Goal: Find contact information: Find contact information

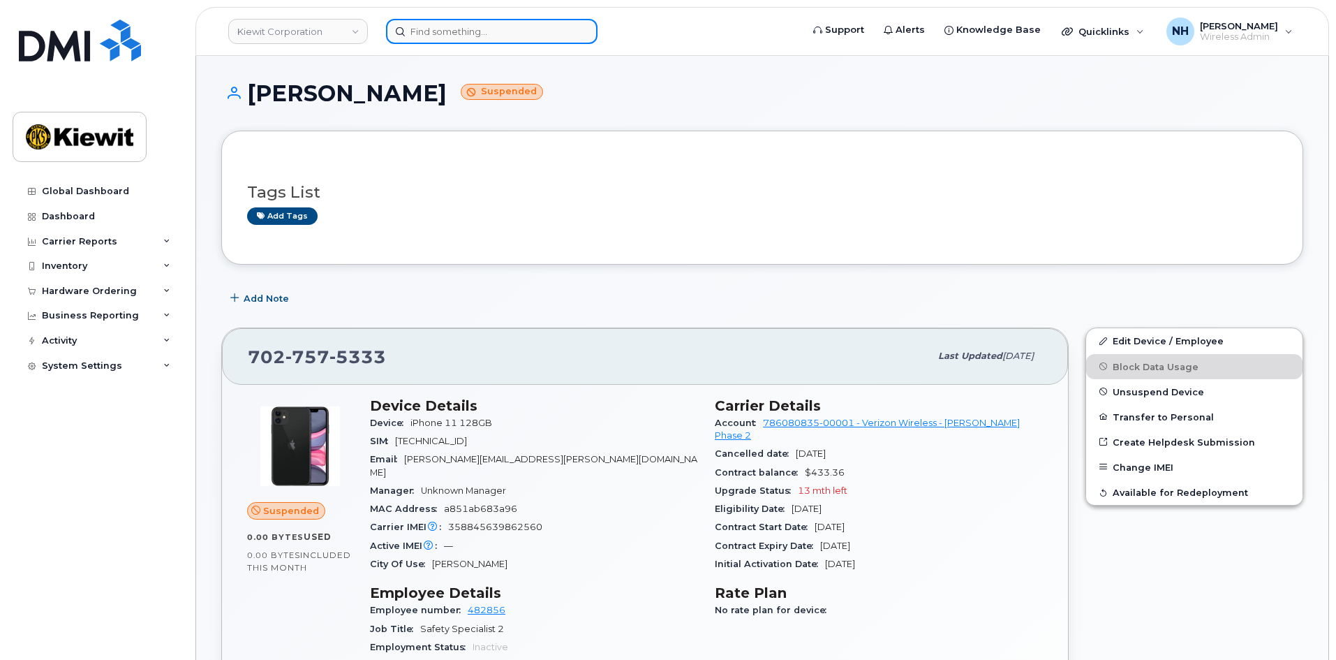
click at [441, 36] on input at bounding box center [492, 31] width 212 height 25
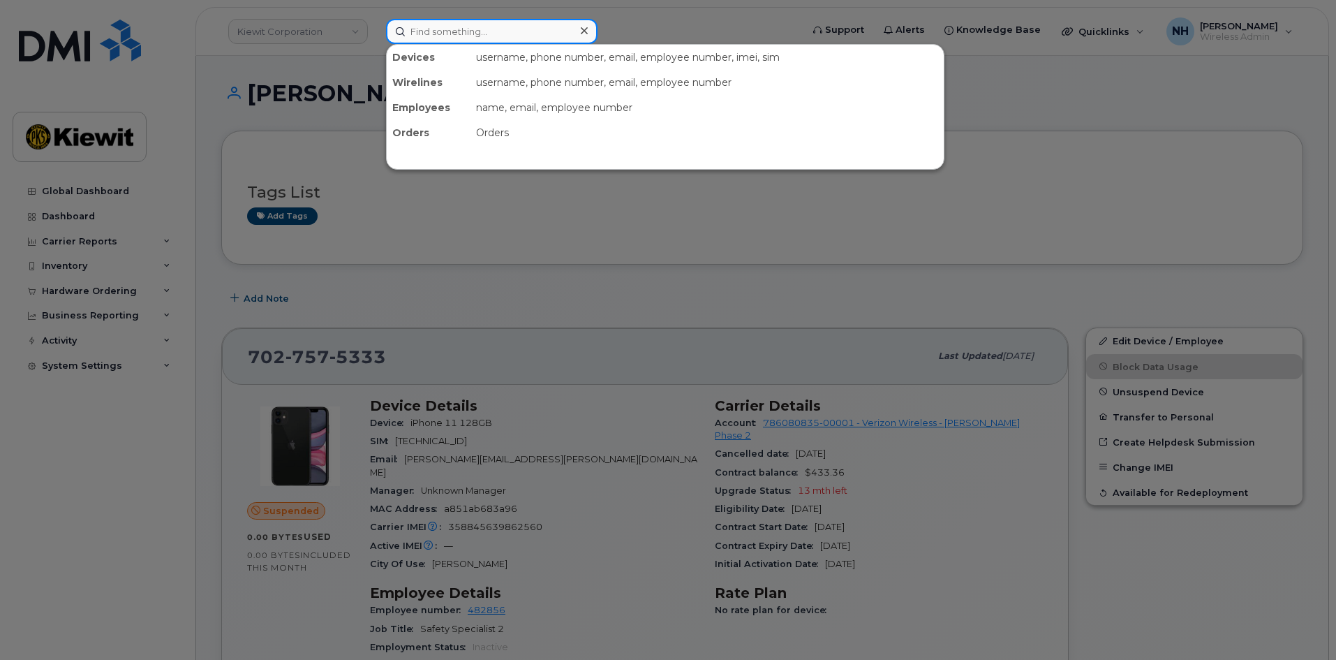
paste input "Brian.Muggeo"
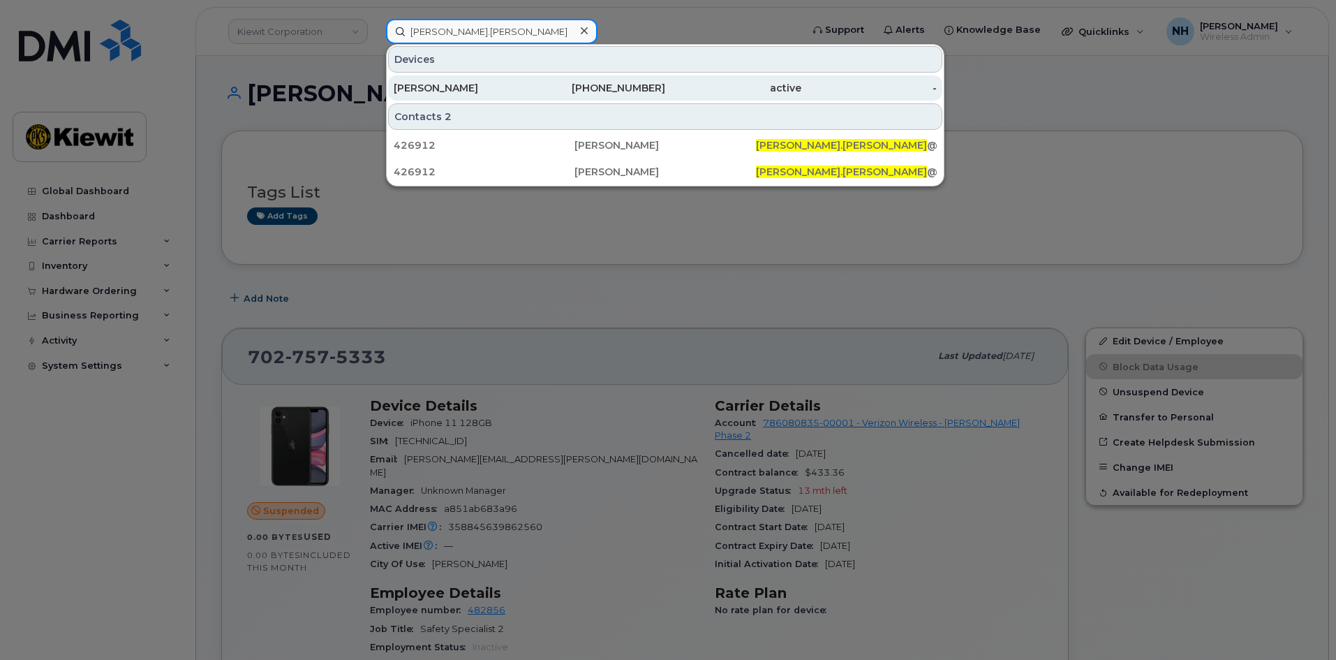
type input "Brian.Muggeo"
click at [510, 84] on div "BRIAN MUGGEO" at bounding box center [462, 88] width 136 height 14
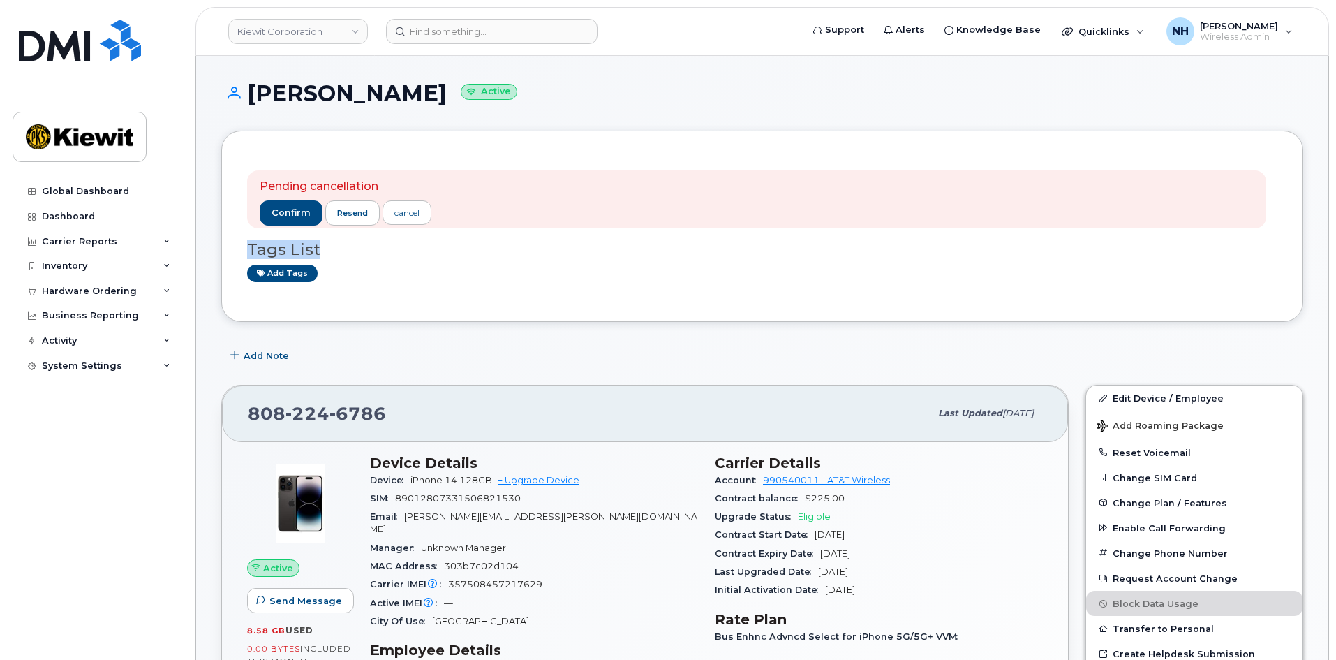
drag, startPoint x: 339, startPoint y: 254, endPoint x: 246, endPoint y: 242, distance: 93.0
click at [246, 242] on div "Pending cancellation confirm resend cancel Tags List Add tags" at bounding box center [762, 226] width 1082 height 191
drag, startPoint x: 370, startPoint y: 419, endPoint x: 207, endPoint y: 407, distance: 163.1
copy span "808 224 6786"
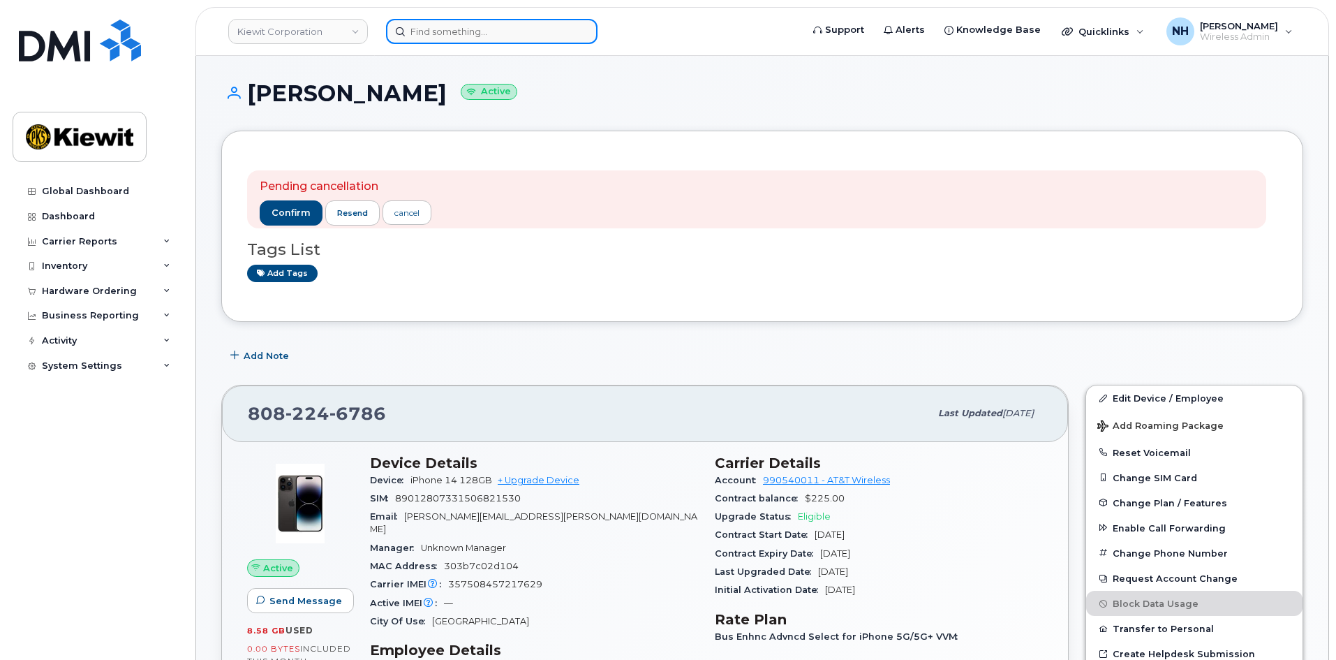
click at [540, 28] on input at bounding box center [492, 31] width 212 height 25
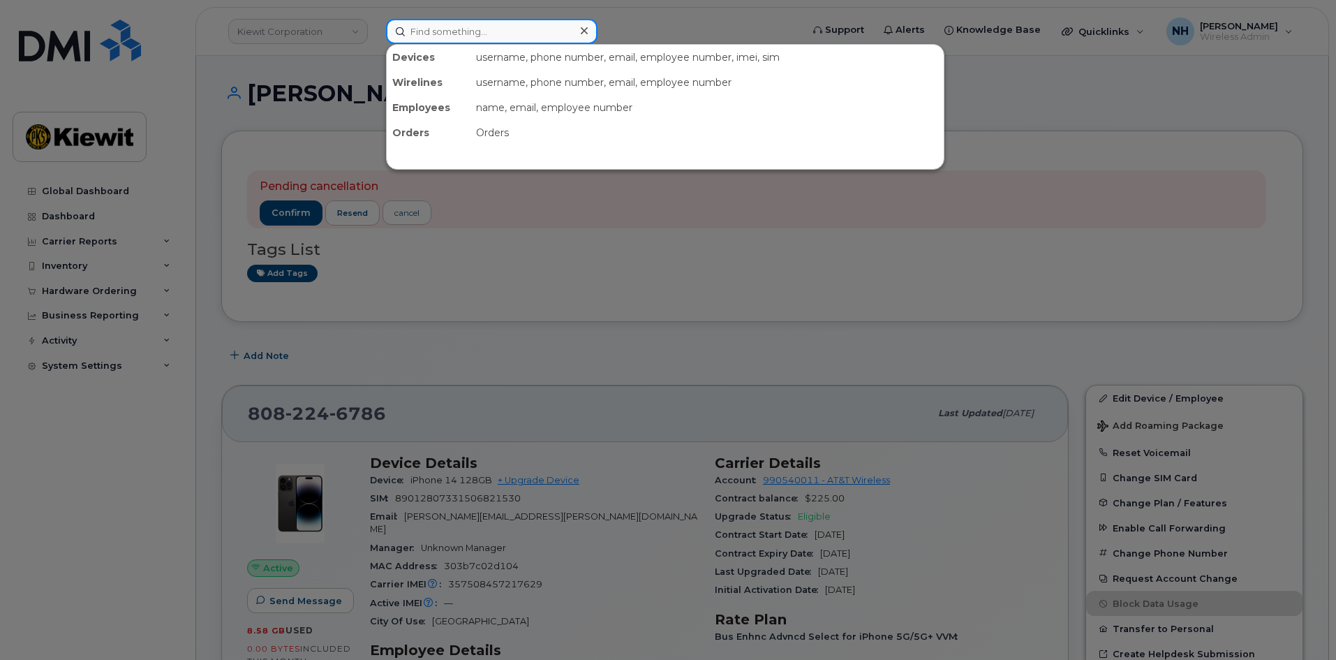
paste input "00580209"
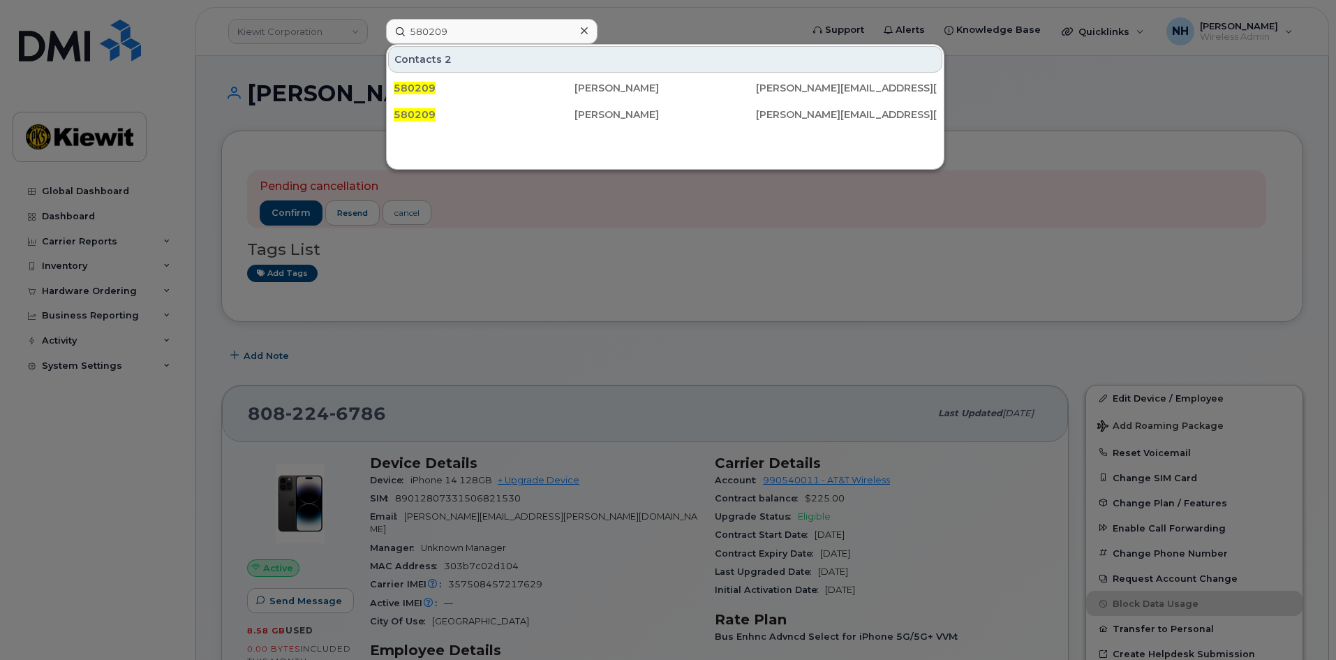
click at [497, 267] on div at bounding box center [668, 330] width 1336 height 660
drag, startPoint x: 509, startPoint y: 27, endPoint x: 296, endPoint y: 24, distance: 213.0
click at [375, 24] on div "580209 Contacts 2 580209 Kenneth Butcher KENNETH.BUTCHER1@KIEWIT.COM 580209 Ken…" at bounding box center [589, 31] width 429 height 25
paste input "79225"
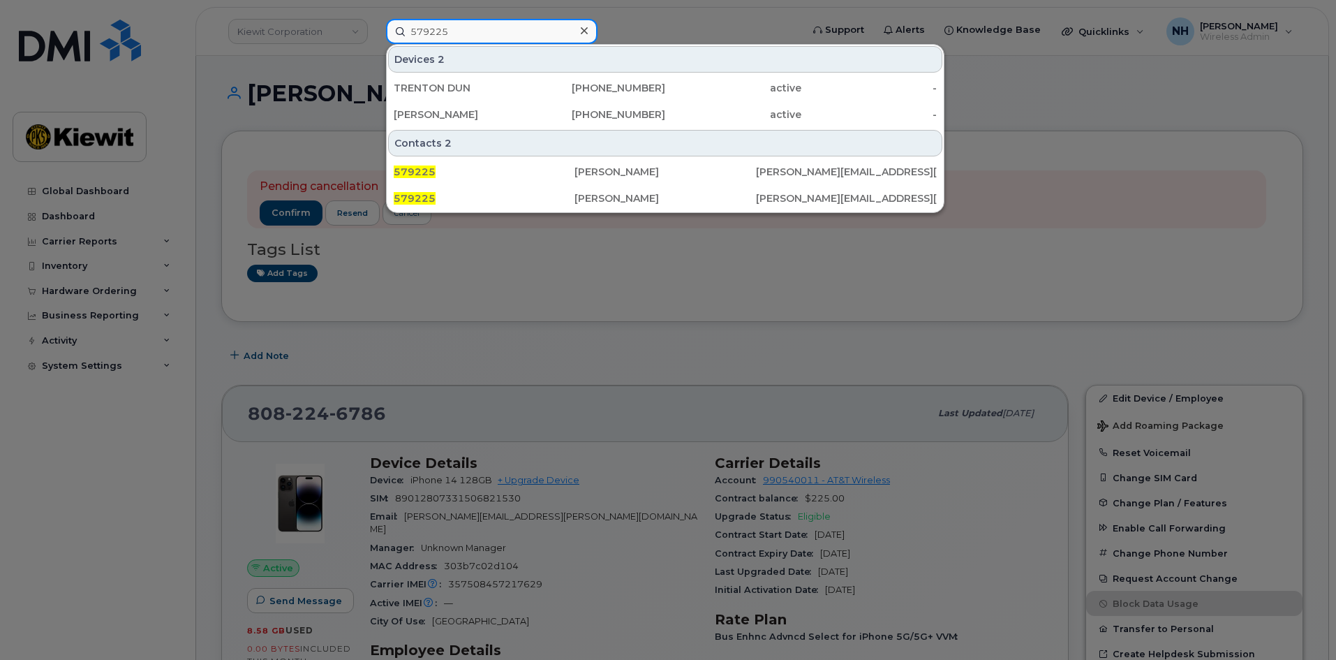
drag, startPoint x: 446, startPoint y: 44, endPoint x: 252, endPoint y: 45, distance: 194.1
click at [375, 42] on div "579225 Devices 2 TRENTON DUN 562-505-3519 active - SIMON SHIPP 425-606-7894 act…" at bounding box center [589, 31] width 429 height 25
paste input "451314"
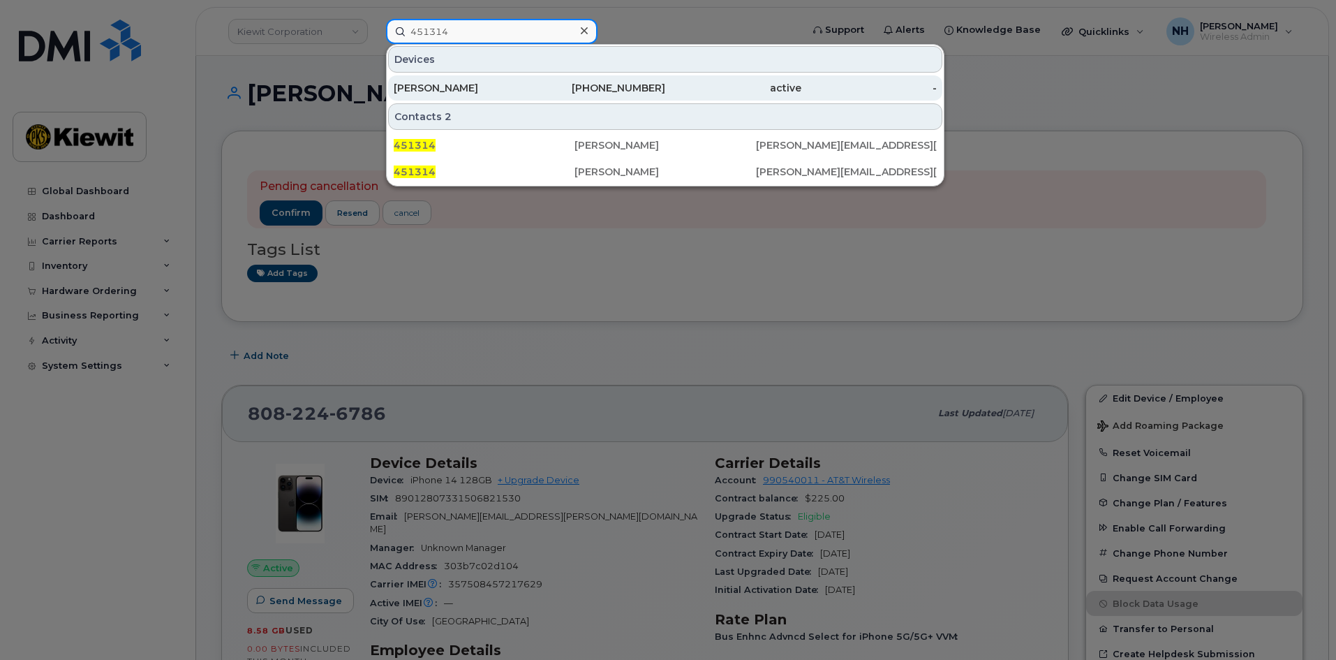
type input "451314"
click at [472, 82] on div "[PERSON_NAME]" at bounding box center [462, 88] width 136 height 14
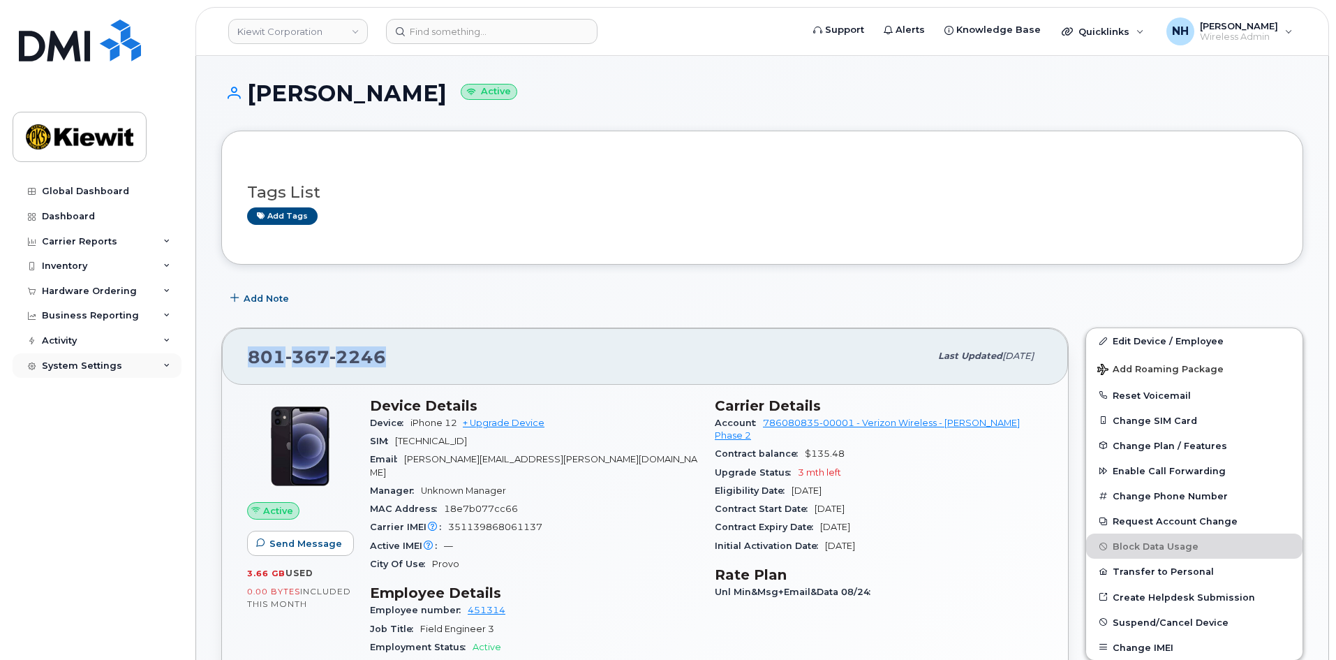
drag, startPoint x: 397, startPoint y: 354, endPoint x: 179, endPoint y: 357, distance: 218.6
copy span "[PHONE_NUMBER]"
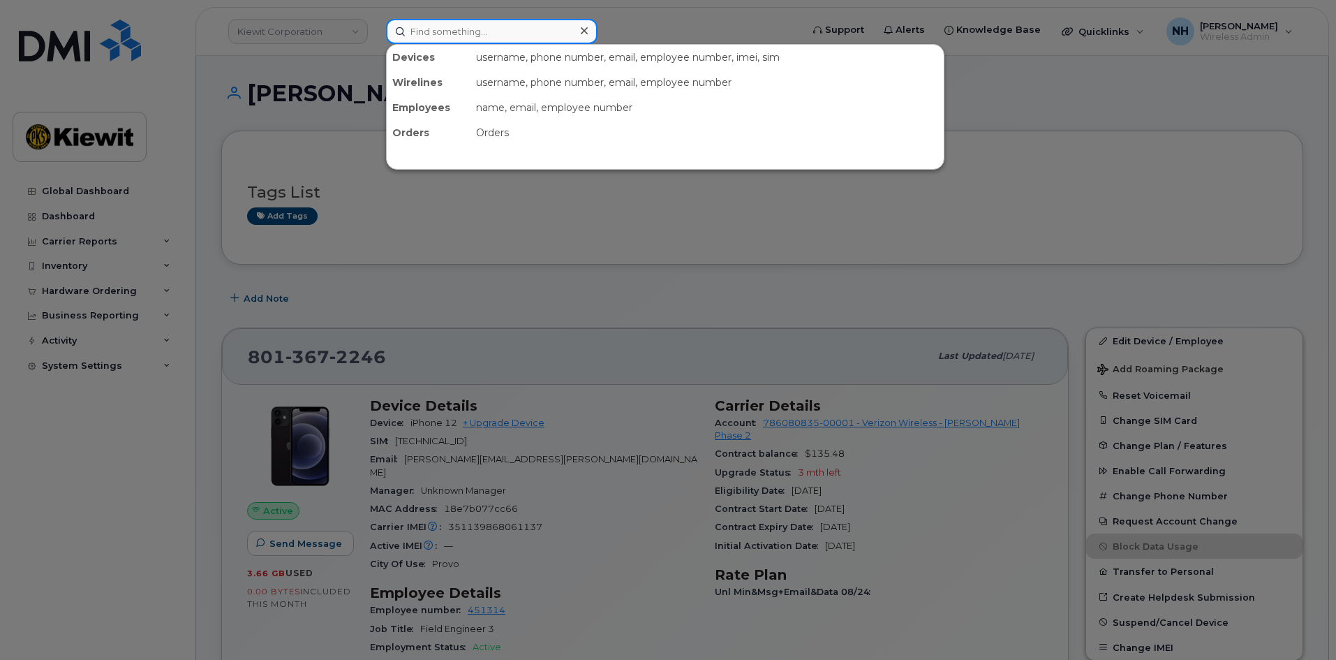
click at [473, 31] on input at bounding box center [492, 31] width 212 height 25
paste input "501783"
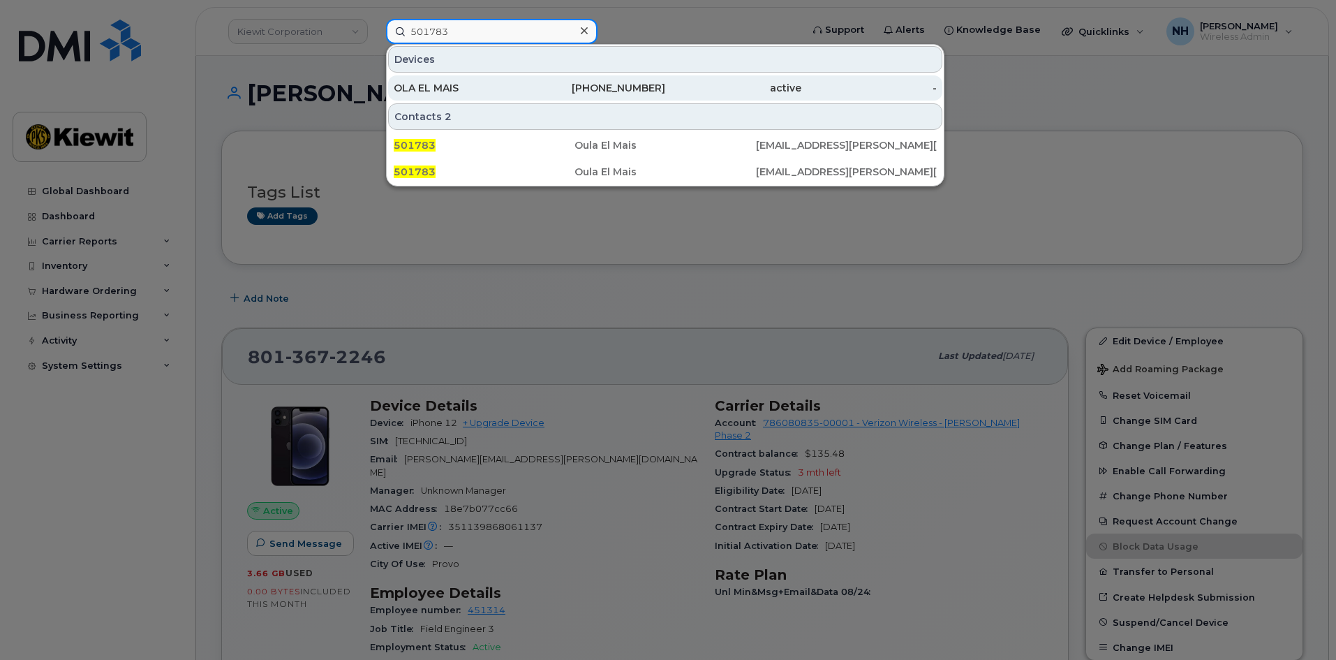
type input "501783"
click at [528, 89] on div "OLA EL MAIS" at bounding box center [462, 88] width 136 height 14
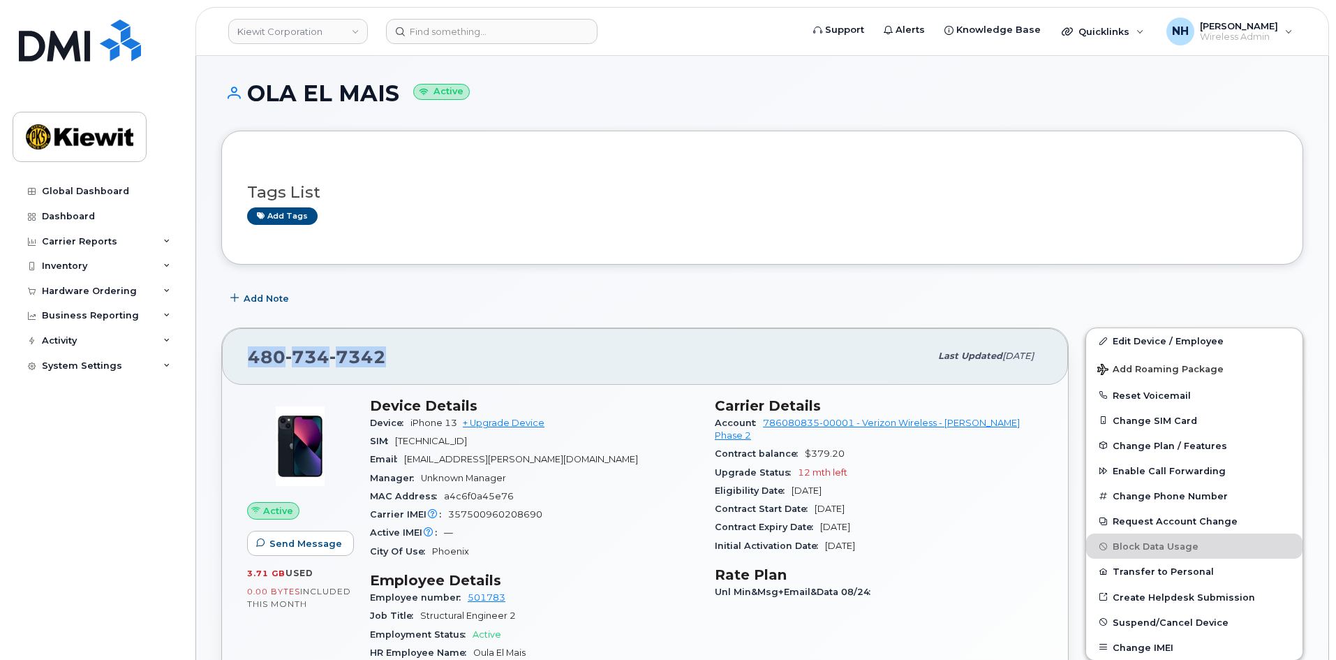
drag, startPoint x: 350, startPoint y: 348, endPoint x: 229, endPoint y: 338, distance: 121.2
click at [233, 351] on div "480 734 7342 Last updated Sep 06, 2025" at bounding box center [645, 356] width 846 height 56
copy span "480 734 7342"
click at [492, 34] on input at bounding box center [492, 31] width 212 height 25
paste input "579270"
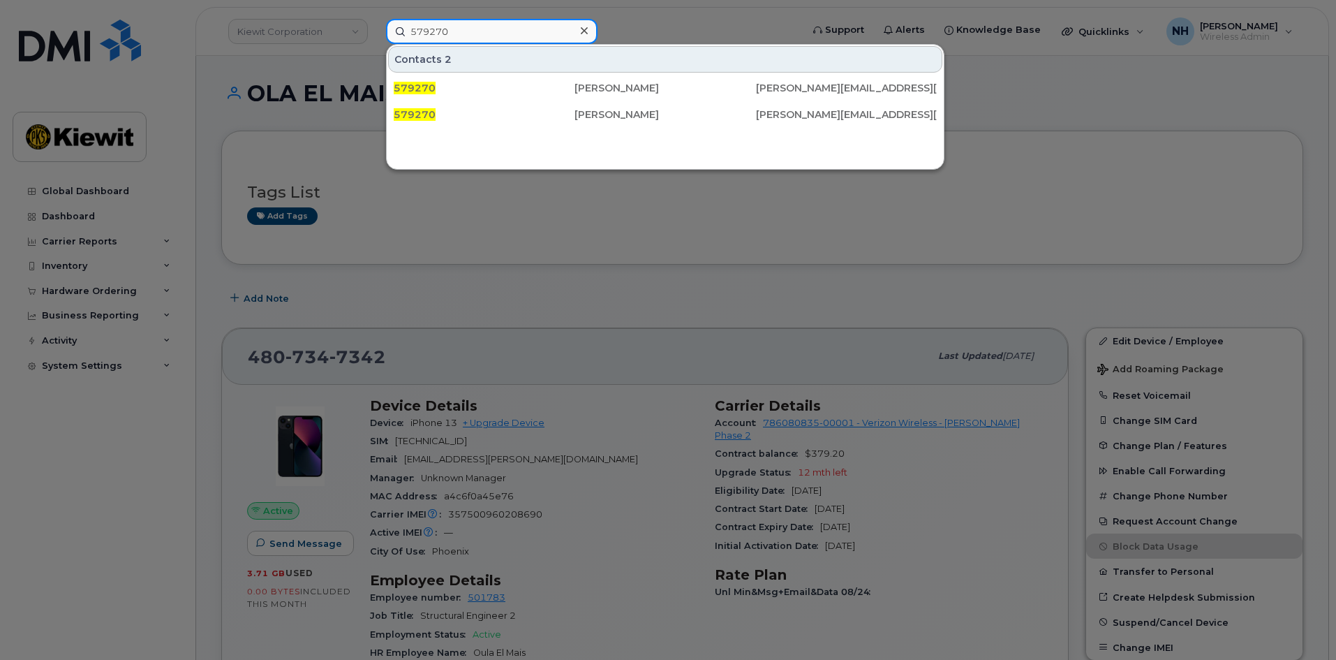
type input "579270"
click at [567, 290] on div at bounding box center [668, 330] width 1336 height 660
